Goal: Task Accomplishment & Management: Manage account settings

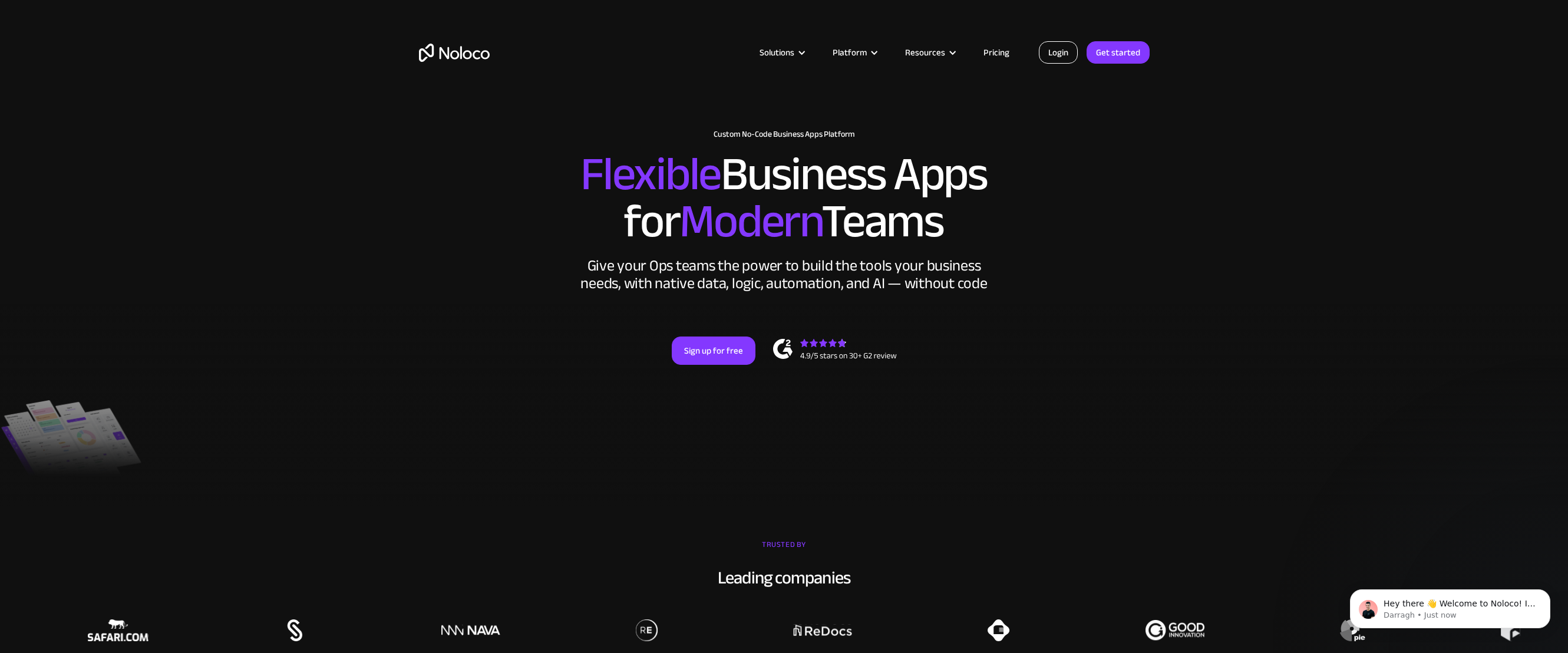
click at [1068, 50] on link "Login" at bounding box center [1058, 52] width 38 height 22
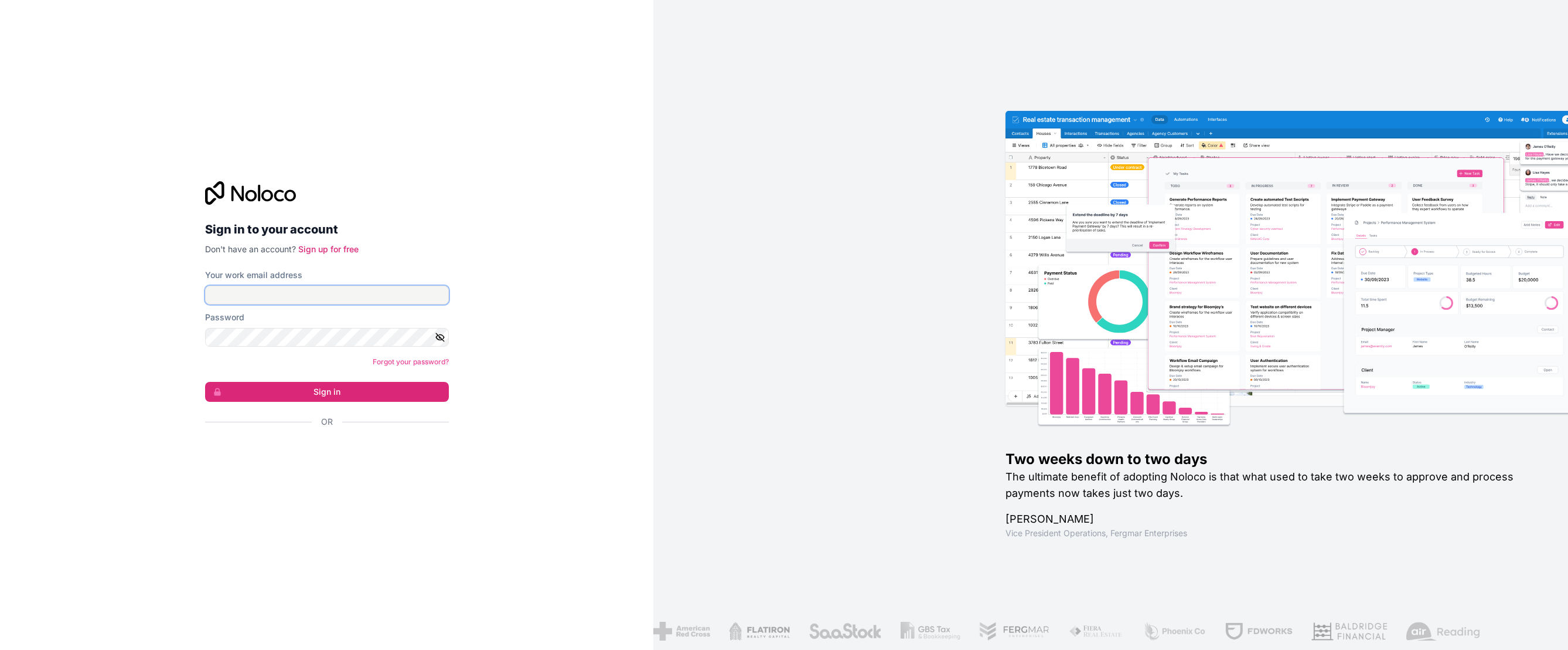
click at [345, 299] on input "Your work email address" at bounding box center [326, 295] width 244 height 19
click at [333, 391] on button "Sign in" at bounding box center [326, 392] width 244 height 20
drag, startPoint x: 333, startPoint y: 391, endPoint x: 303, endPoint y: 388, distance: 30.1
click at [332, 391] on button "Sign in" at bounding box center [326, 392] width 244 height 20
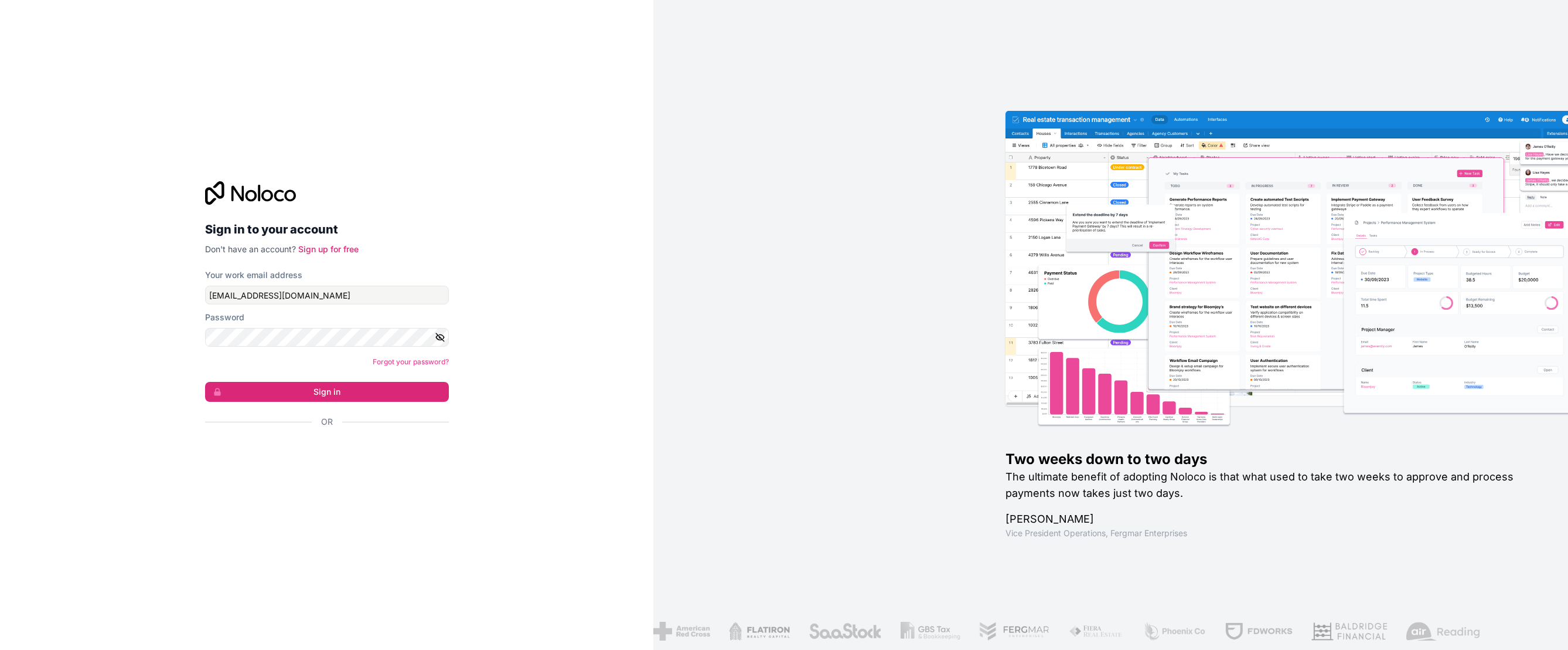
click at [202, 387] on div "Sign in to your account Don't have an account? Sign up for free Your work email…" at bounding box center [327, 325] width 262 height 325
click at [221, 389] on icon "submit" at bounding box center [217, 392] width 10 height 10
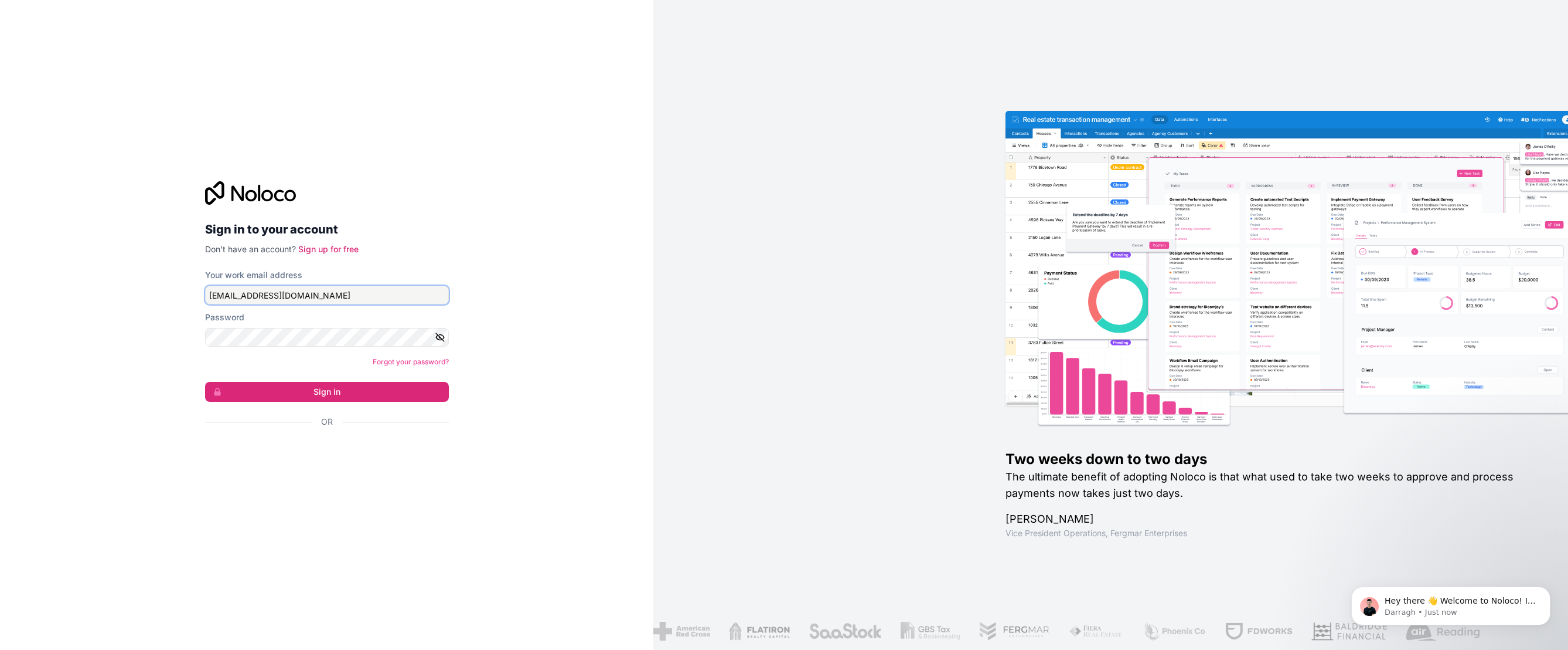
click at [364, 292] on input "[EMAIL_ADDRESS][DOMAIN_NAME]" at bounding box center [326, 295] width 244 height 19
click at [338, 296] on input "marshal@thehodalawfirm." at bounding box center [326, 295] width 244 height 19
click at [338, 294] on input "marshal@thehodalawfirm." at bounding box center [326, 295] width 244 height 19
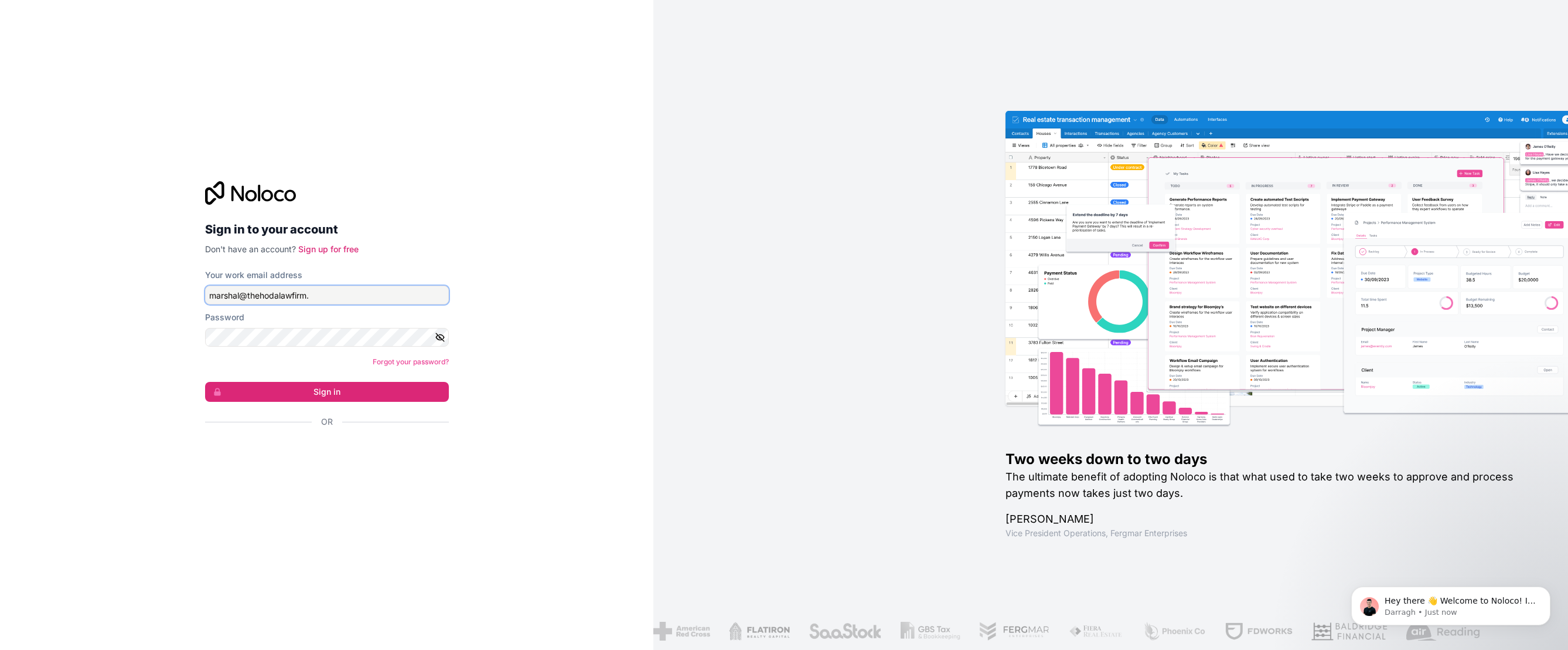
click at [338, 294] on input "marshal@thehodalawfirm." at bounding box center [326, 295] width 244 height 19
type input "[EMAIL_ADDRESS][DOMAIN_NAME]"
click at [377, 392] on button "Sign in" at bounding box center [326, 392] width 244 height 20
click at [314, 389] on button "Sign in" at bounding box center [326, 392] width 244 height 20
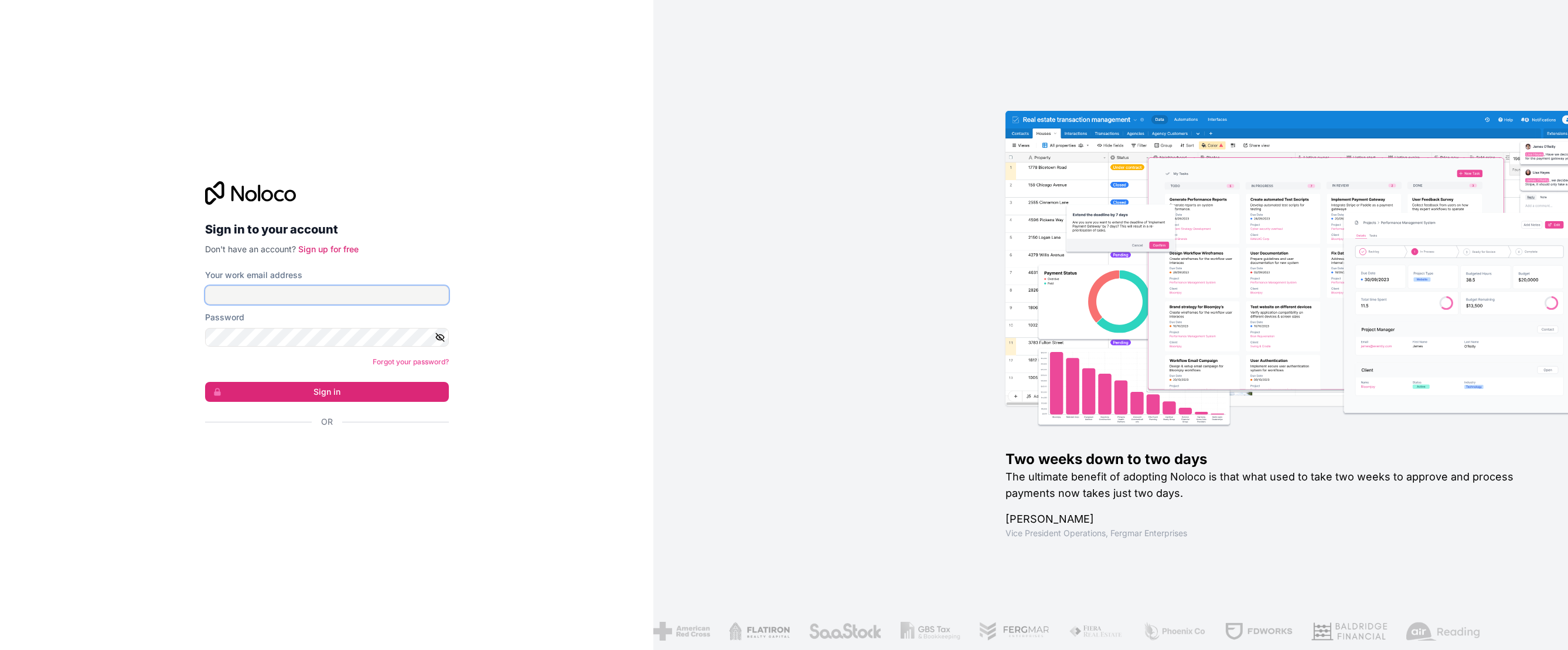
click at [307, 300] on input "Your work email address" at bounding box center [326, 295] width 244 height 19
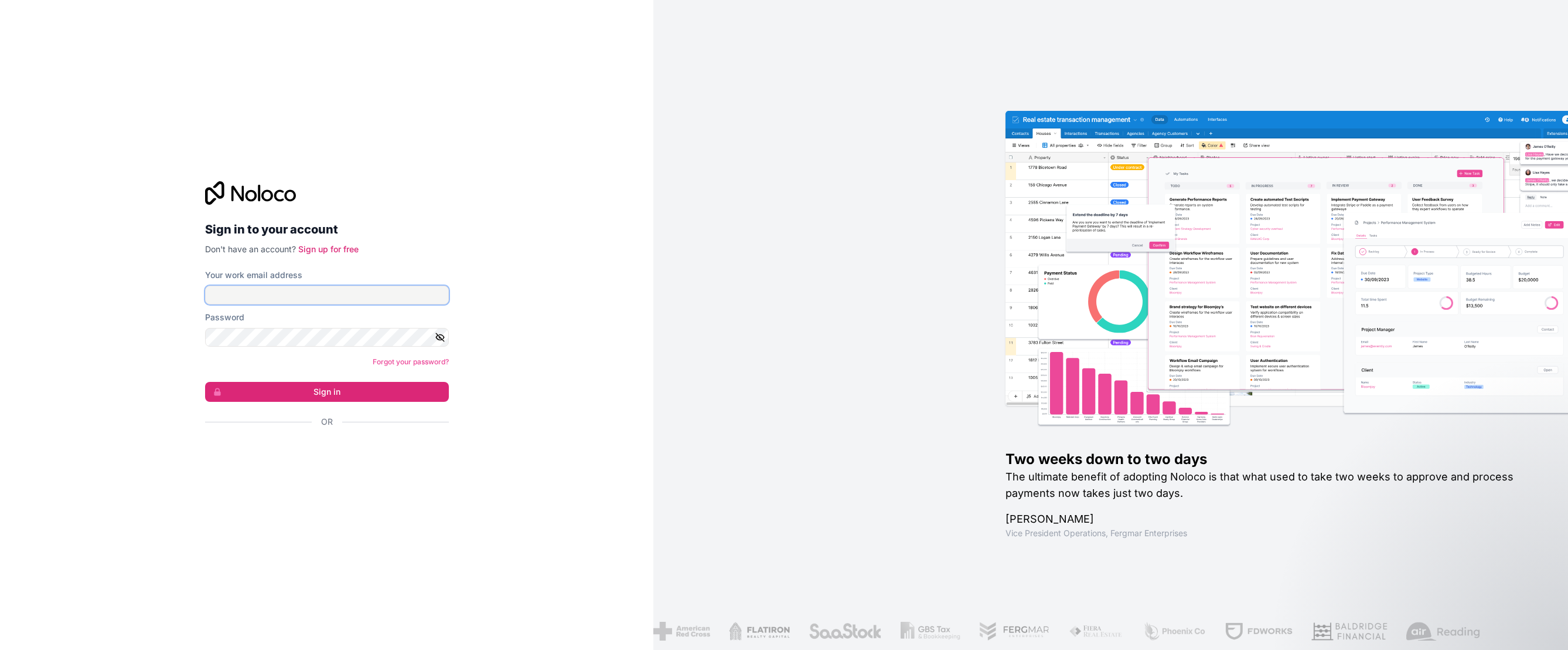
type input "[EMAIL_ADDRESS][DOMAIN_NAME]"
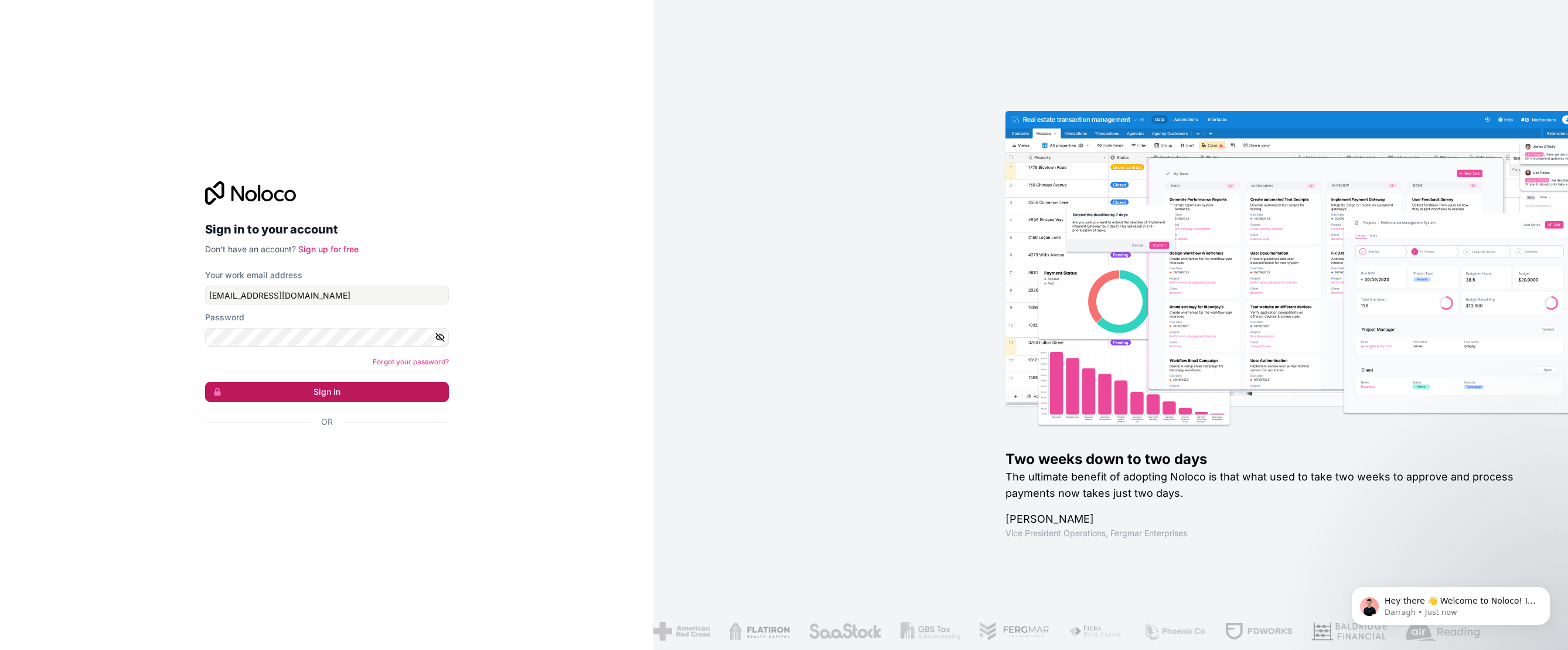
click at [333, 389] on button "Sign in" at bounding box center [326, 392] width 244 height 20
click at [1544, 589] on icon "Dismiss notification" at bounding box center [1547, 589] width 7 height 7
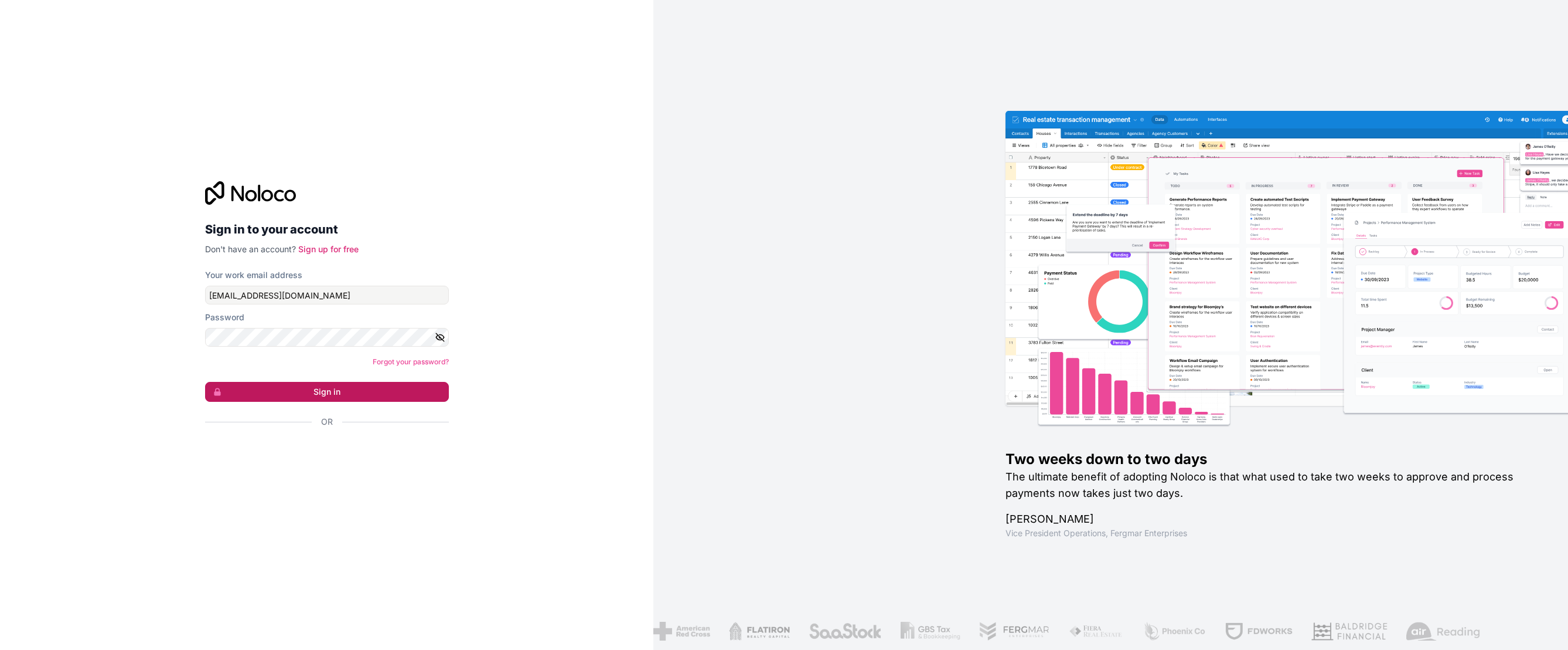
click at [362, 390] on button "Sign in" at bounding box center [326, 392] width 244 height 20
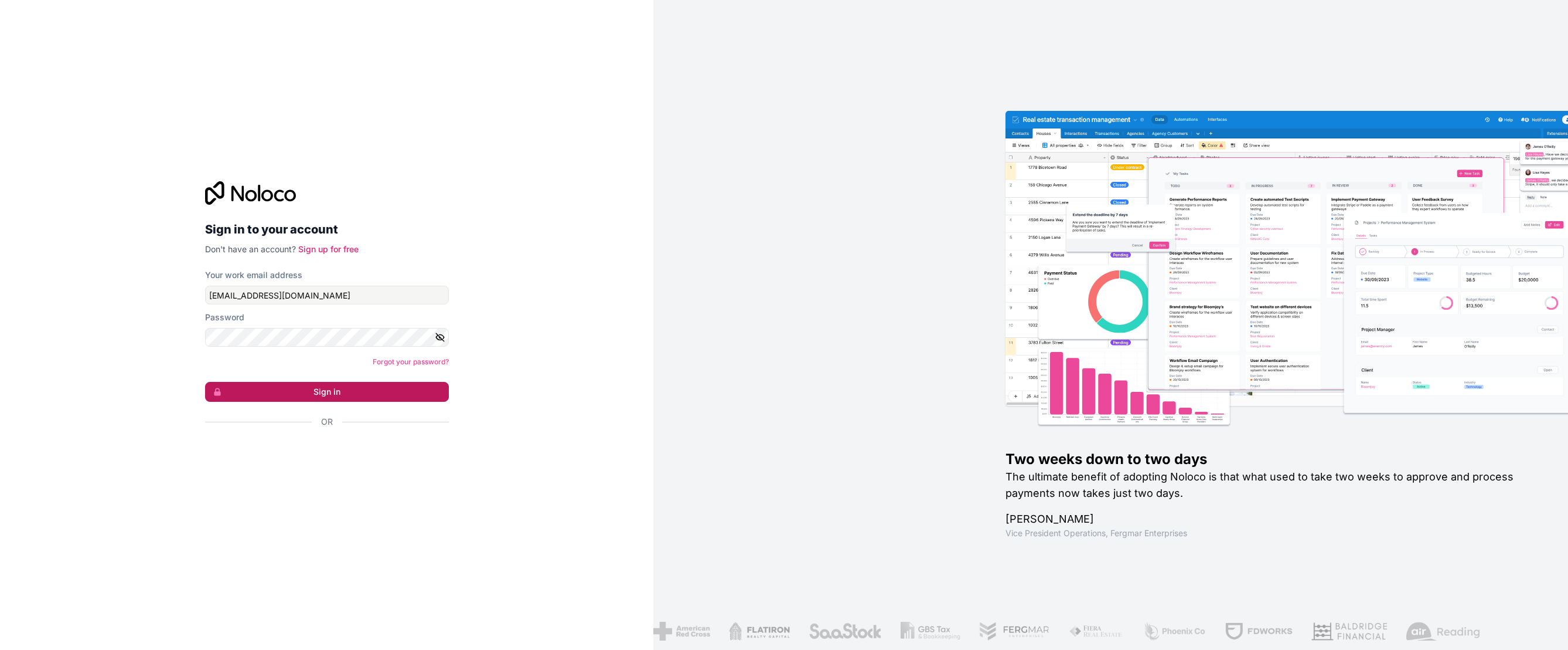
drag, startPoint x: 349, startPoint y: 390, endPoint x: 340, endPoint y: 390, distance: 9.0
click at [346, 390] on button "Sign in" at bounding box center [326, 392] width 244 height 20
click at [340, 390] on button "Sign in" at bounding box center [326, 392] width 244 height 20
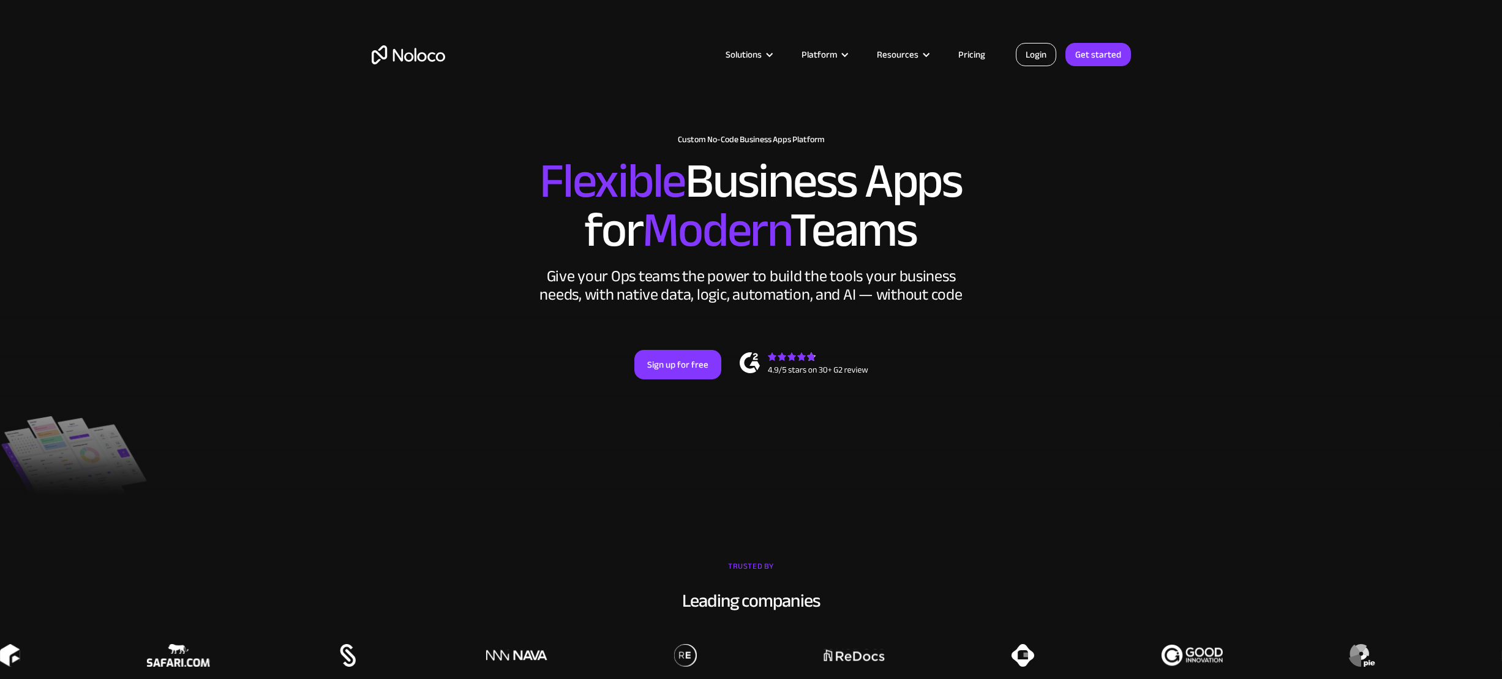
click at [1023, 59] on link "Login" at bounding box center [1036, 54] width 40 height 23
